Goal: Transaction & Acquisition: Purchase product/service

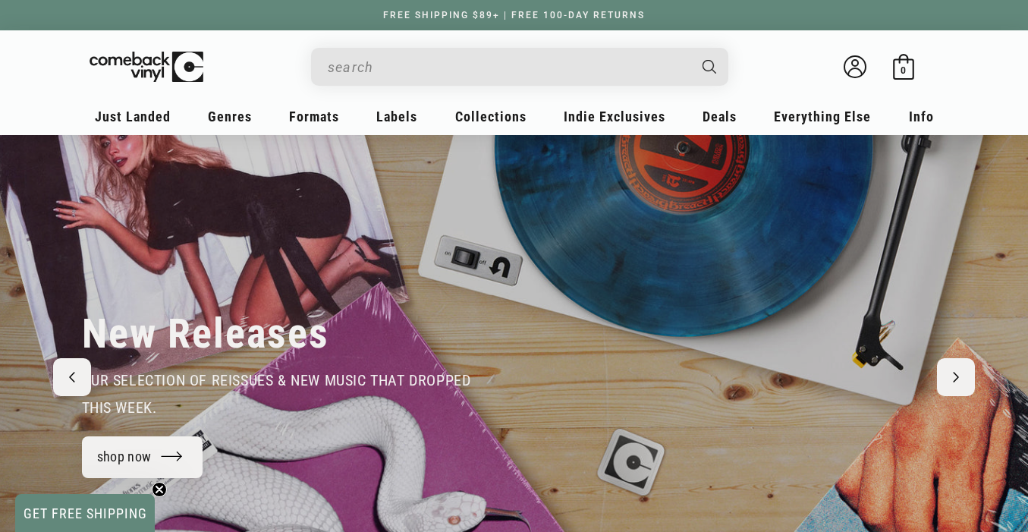
click at [461, 67] on input "When autocomplete results are available use up and down arrows to review and en…" at bounding box center [508, 67] width 360 height 31
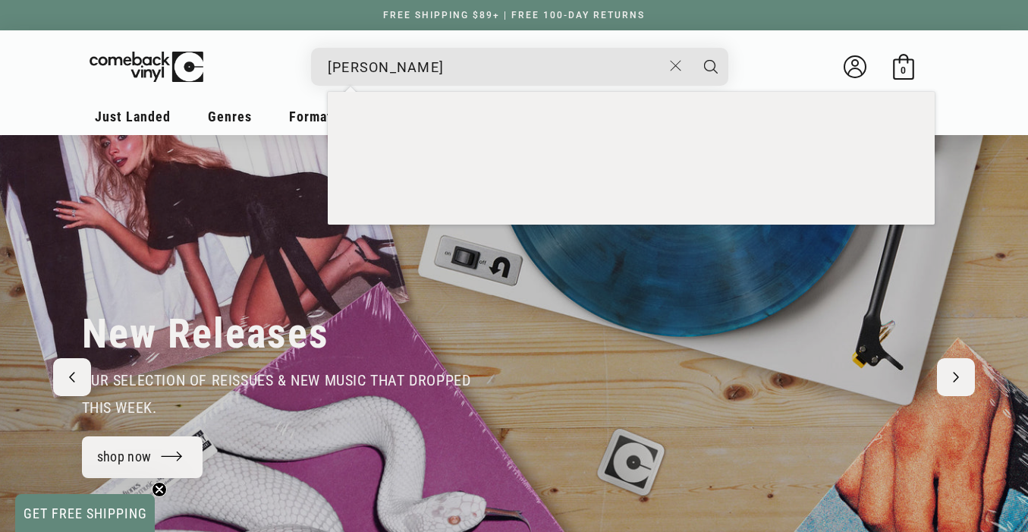
type input "[PERSON_NAME]"
click at [692, 48] on button "Search" at bounding box center [711, 67] width 38 height 38
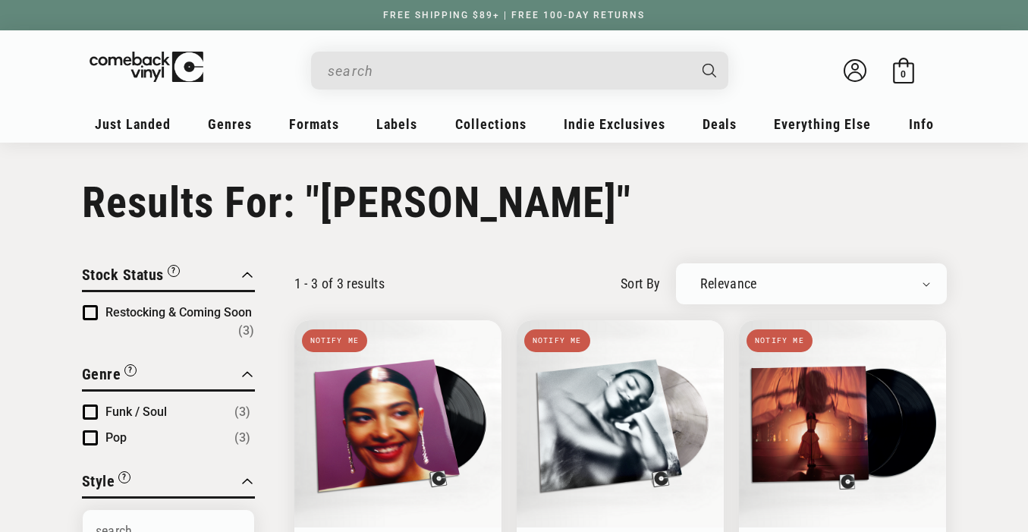
type input "[PERSON_NAME]"
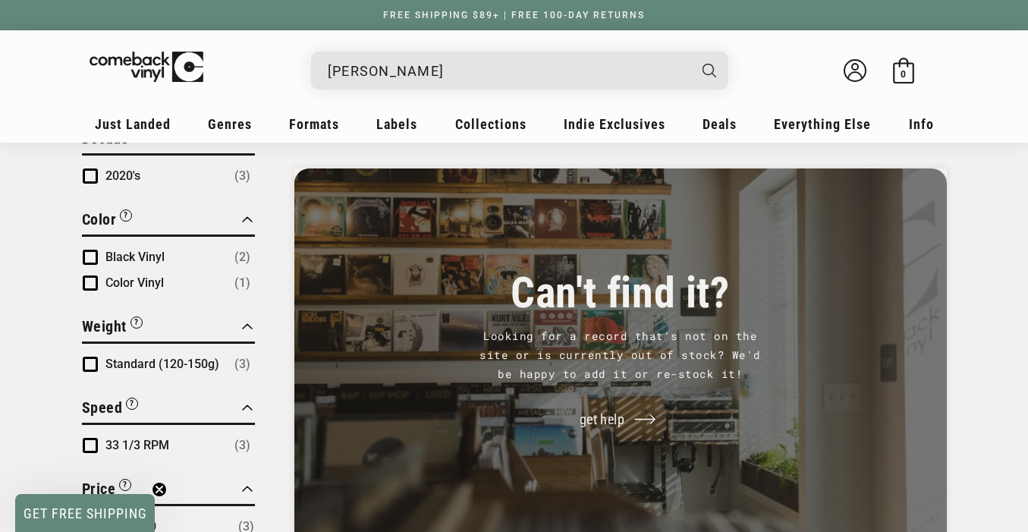
scroll to position [226, 0]
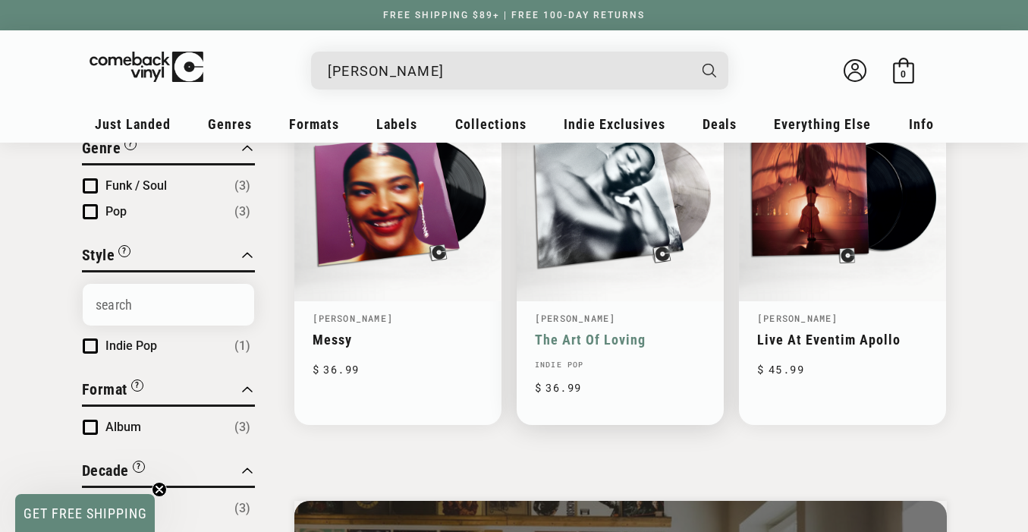
click at [636, 332] on link "The Art Of Loving" at bounding box center [620, 340] width 171 height 16
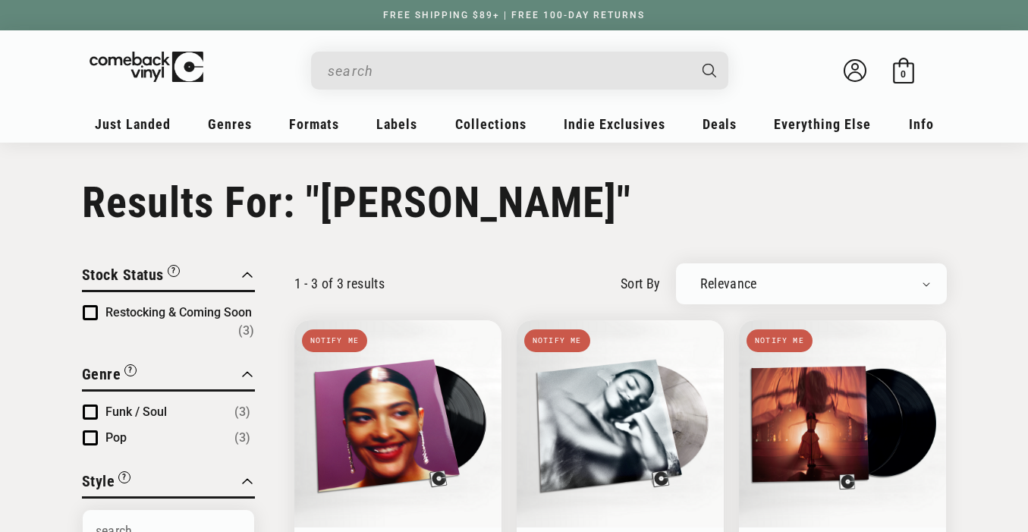
scroll to position [39, 0]
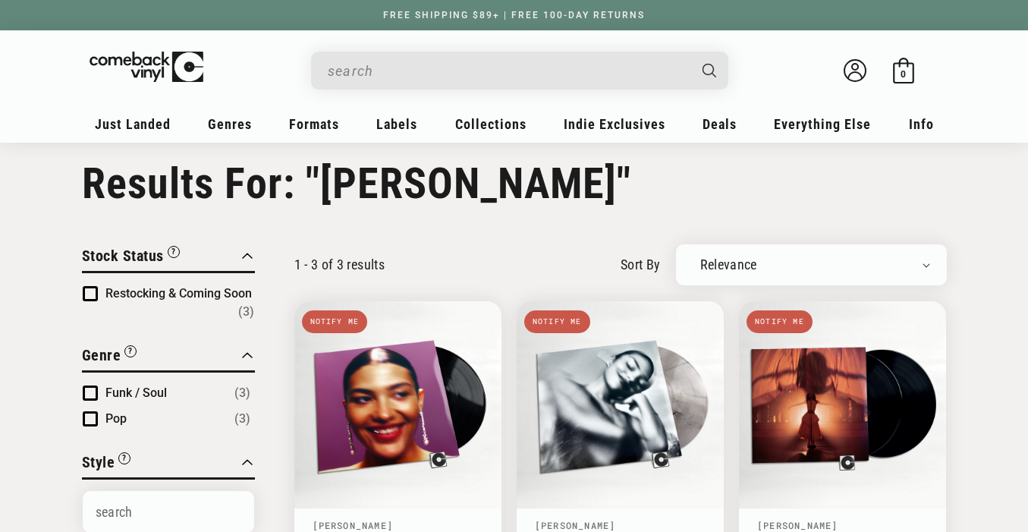
type input "olivia dean"
